Goal: Book appointment/travel/reservation

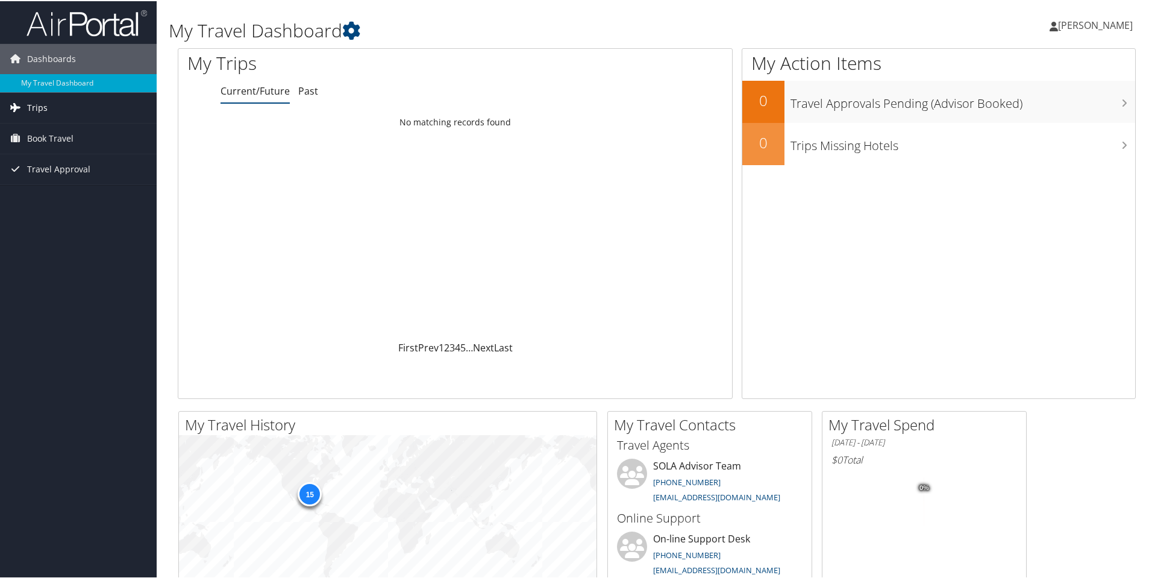
click at [56, 106] on link "Trips" at bounding box center [78, 107] width 157 height 30
click at [45, 125] on link "Current/Future Trips" at bounding box center [78, 131] width 157 height 18
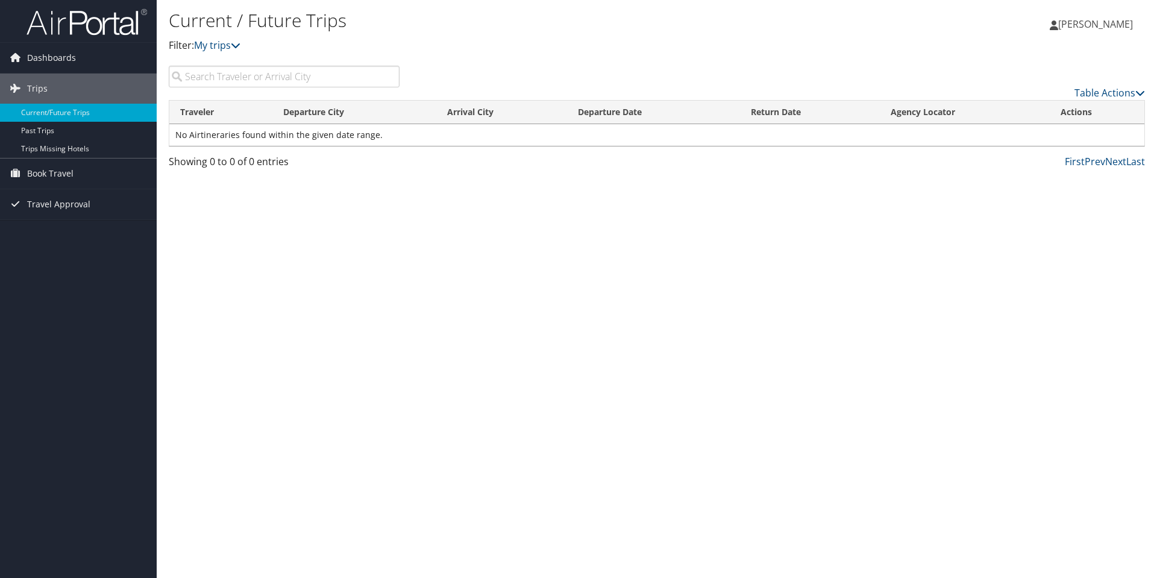
click at [245, 49] on p "Filter: My trips" at bounding box center [494, 46] width 651 height 16
click at [46, 131] on link "Past Trips" at bounding box center [78, 131] width 157 height 18
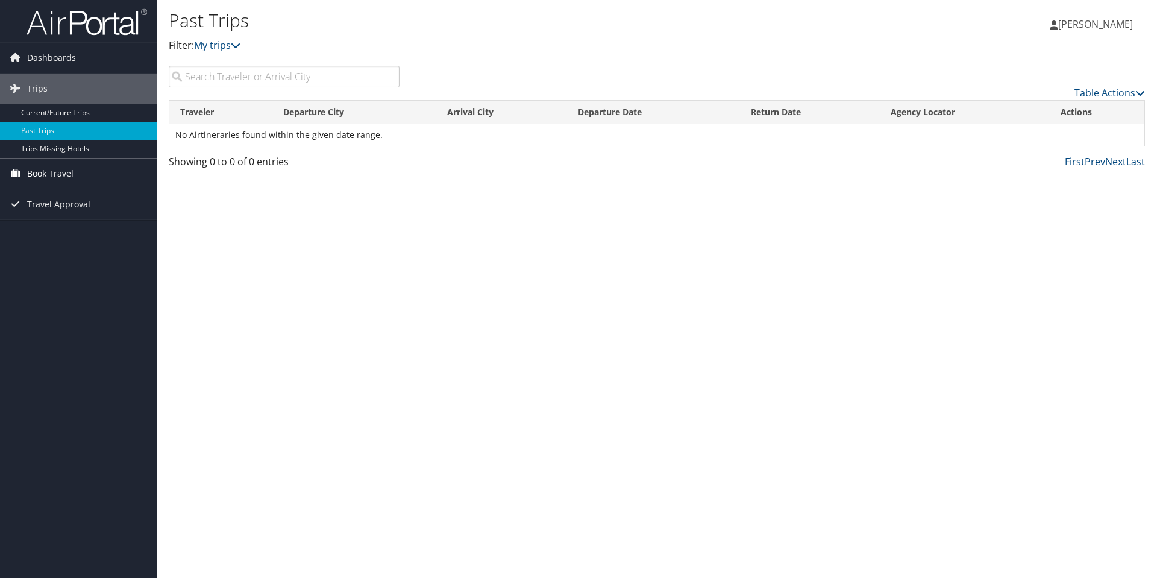
click at [47, 177] on span "Book Travel" at bounding box center [50, 174] width 46 height 30
click at [100, 221] on link "Book/Manage Online Trips" at bounding box center [78, 216] width 157 height 18
